Goal: Find specific page/section: Find specific page/section

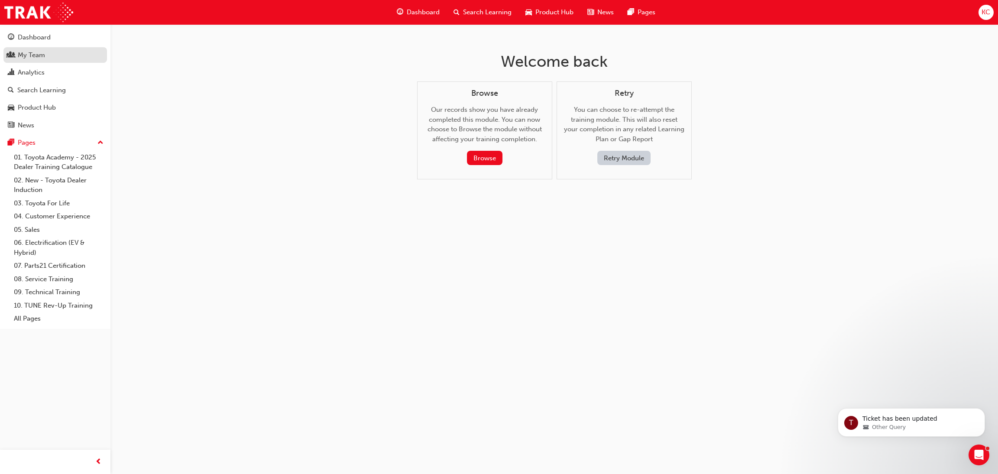
click at [32, 51] on div "My Team" at bounding box center [31, 55] width 27 height 10
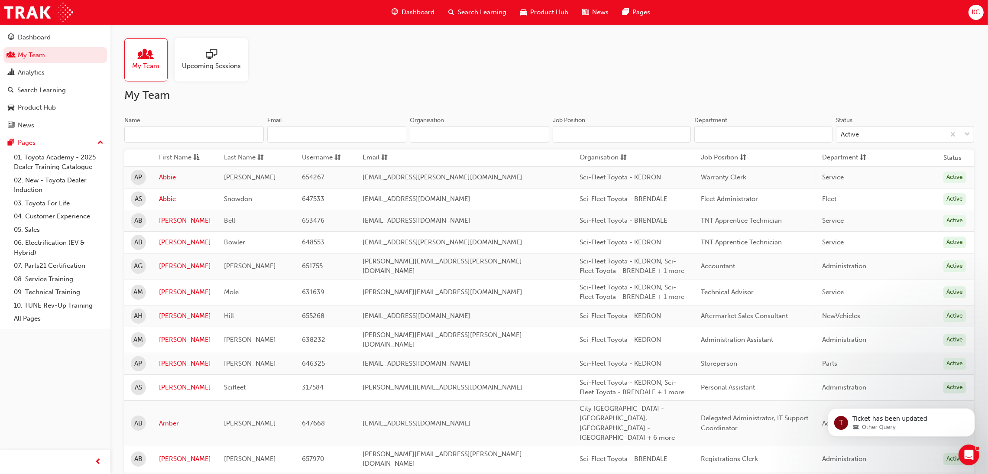
click at [187, 133] on input "Name" at bounding box center [194, 134] width 140 height 16
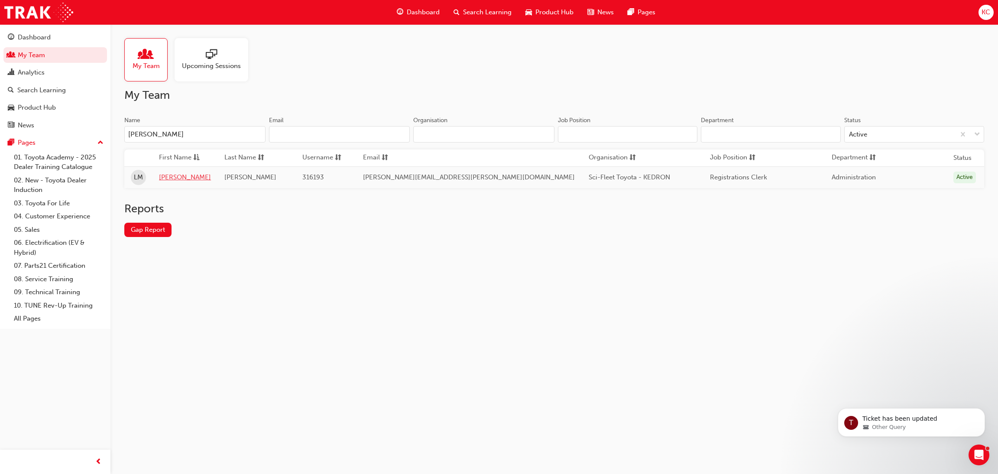
type input "[PERSON_NAME]"
click at [183, 178] on link "[PERSON_NAME]" at bounding box center [185, 177] width 52 height 10
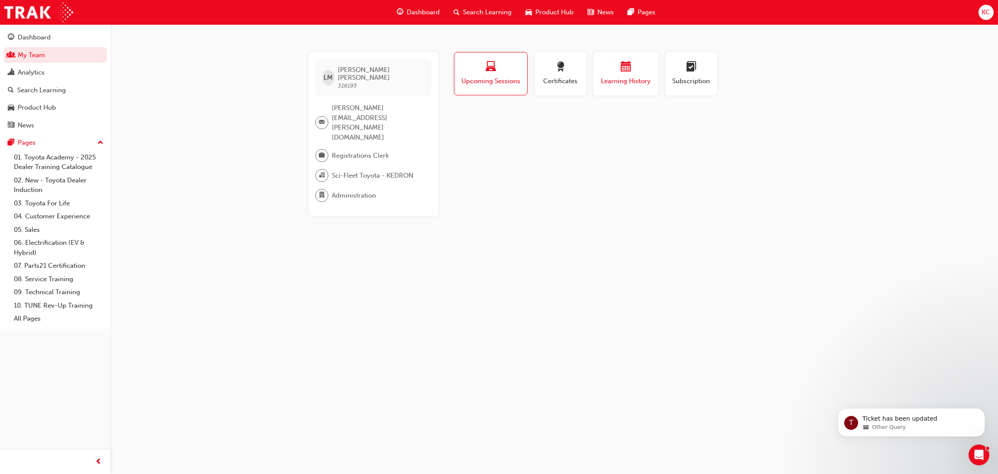
click at [624, 76] on span "Learning History" at bounding box center [626, 81] width 52 height 10
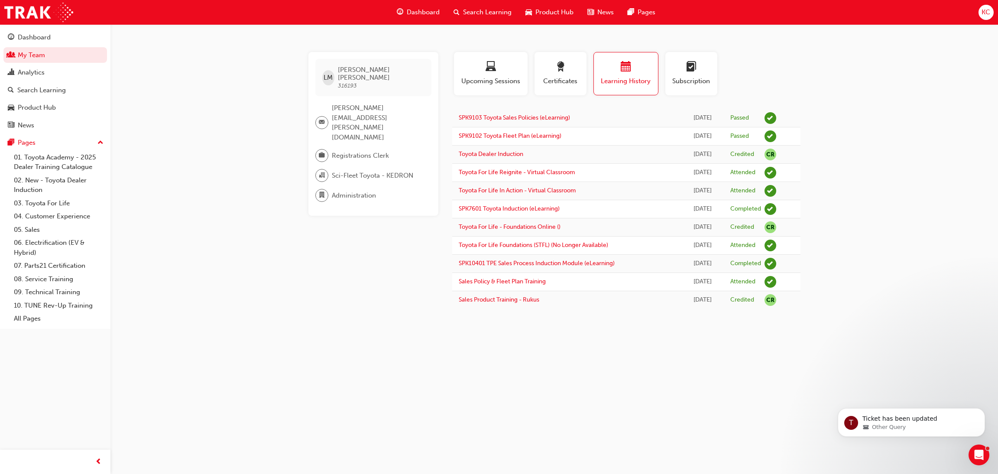
click at [871, 136] on div "[PERSON_NAME] 316193 [PERSON_NAME][EMAIL_ADDRESS][PERSON_NAME][DOMAIN_NAME] Reg…" at bounding box center [499, 237] width 998 height 474
